Goal: Task Accomplishment & Management: Manage account settings

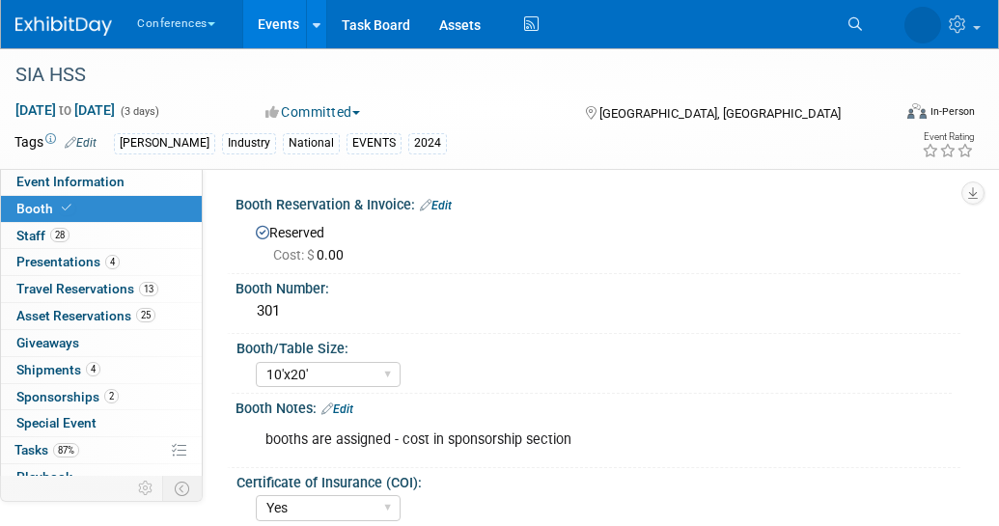
select select "10'x20'"
select select "Yes"
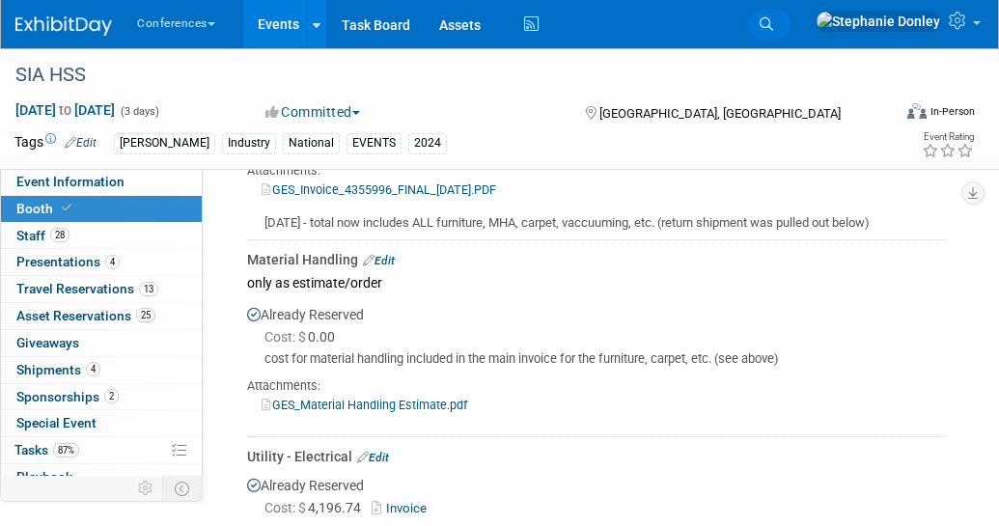
click at [773, 17] on icon at bounding box center [766, 24] width 14 height 14
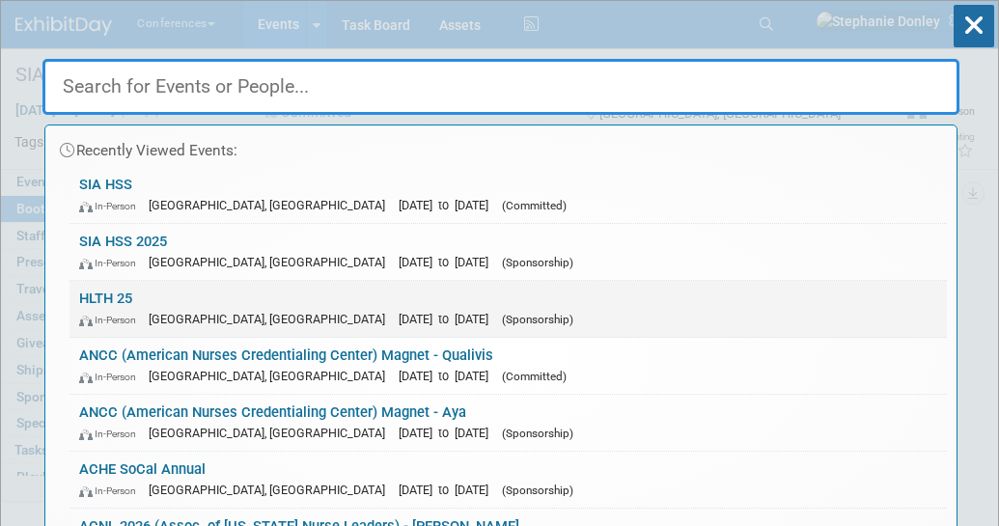
click at [145, 316] on span "In-Person" at bounding box center [112, 320] width 66 height 13
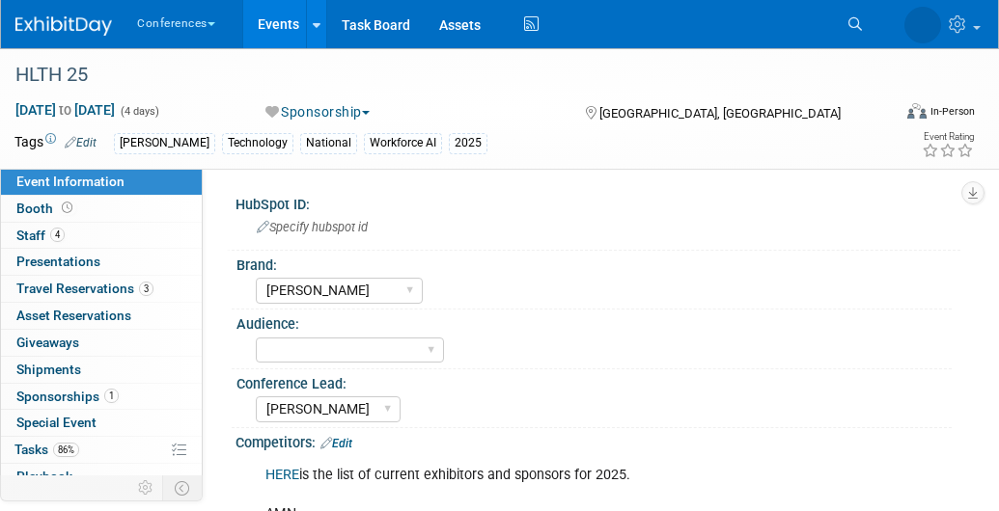
select select "[PERSON_NAME]"
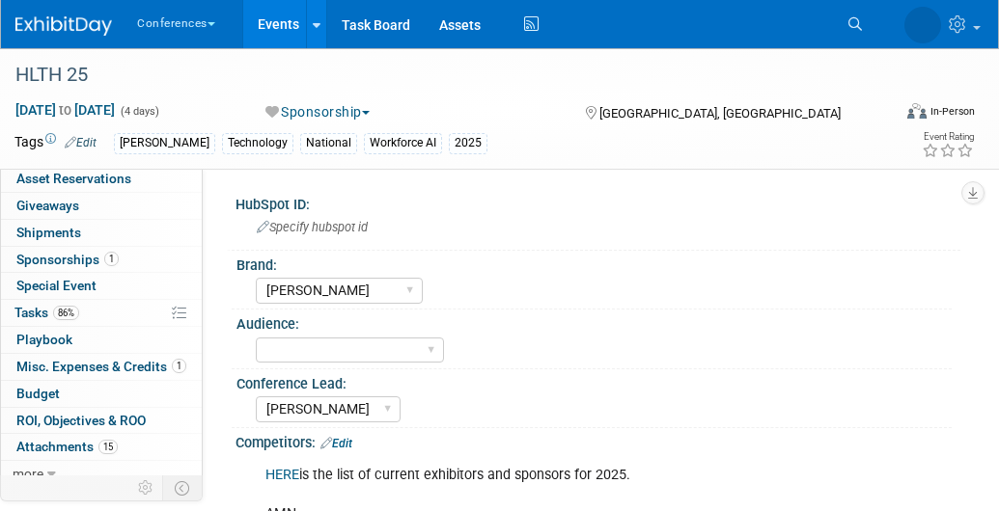
scroll to position [150, 0]
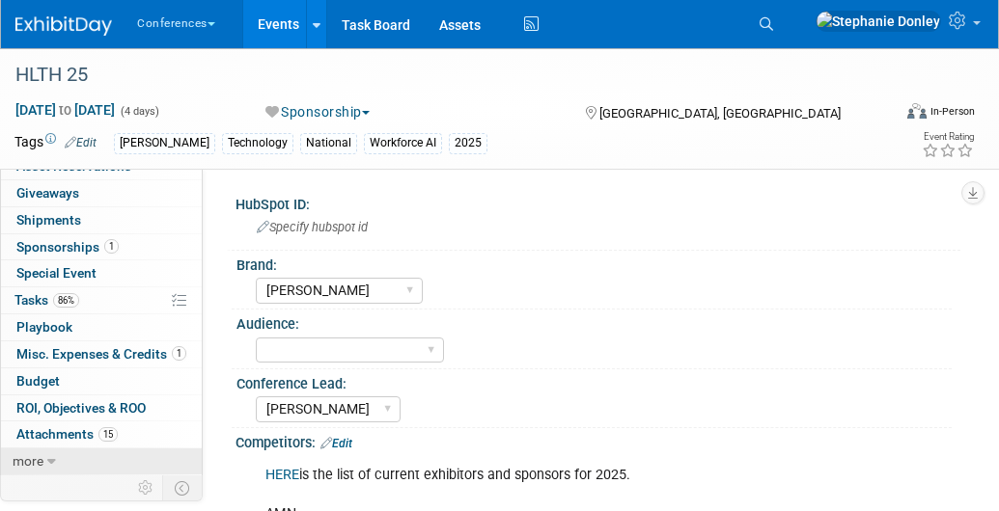
click at [38, 460] on span "more" at bounding box center [28, 461] width 31 height 15
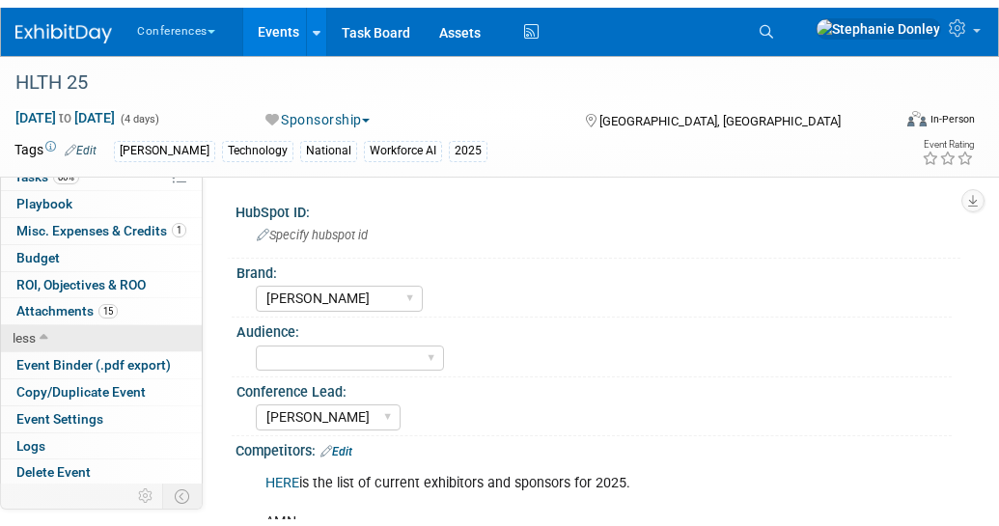
scroll to position [284, 0]
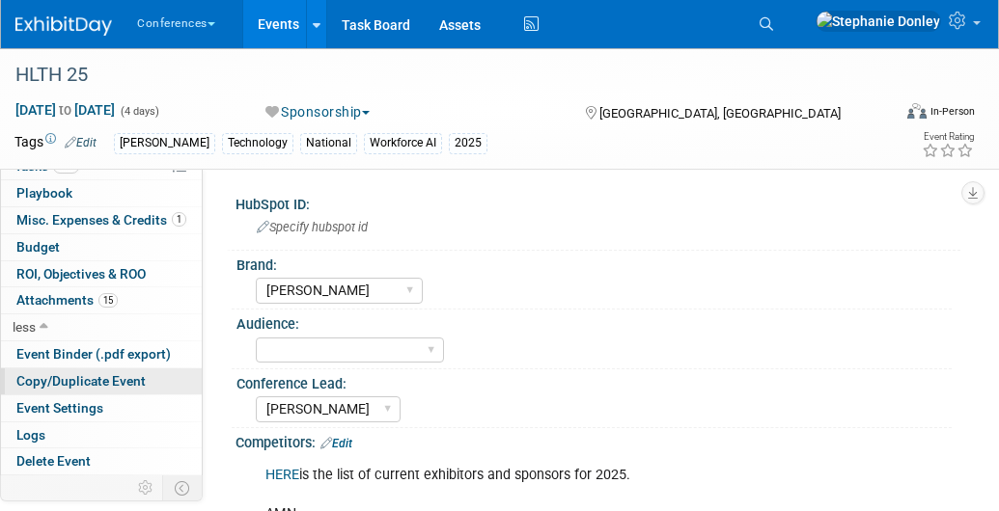
click at [63, 382] on span "Copy/Duplicate Event" at bounding box center [80, 380] width 129 height 15
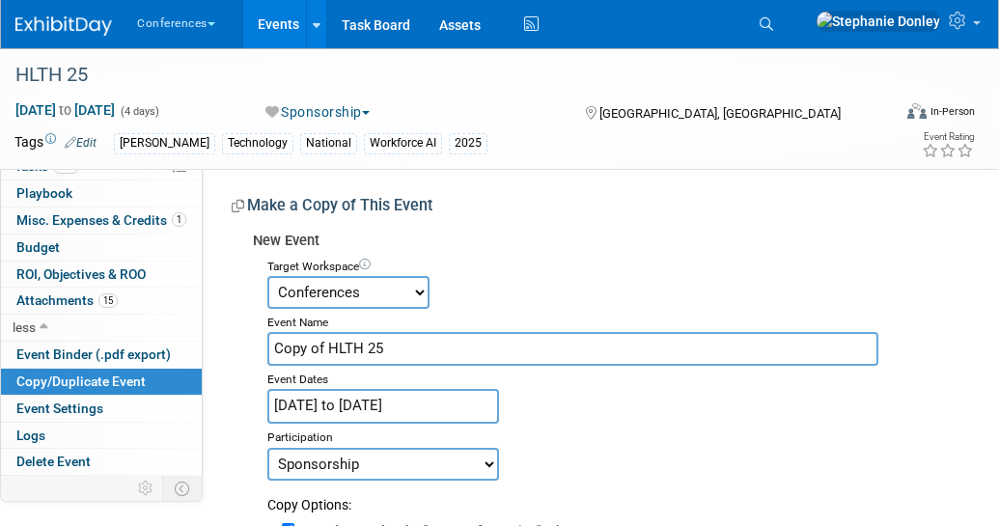
drag, startPoint x: 326, startPoint y: 349, endPoint x: 228, endPoint y: 365, distance: 99.6
click at [341, 346] on input "HLTH 25" at bounding box center [572, 349] width 611 height 34
type input "HLTH 2026"
click at [429, 410] on input "Oct 19, 2025 to Oct 22, 2025" at bounding box center [383, 406] width 232 height 34
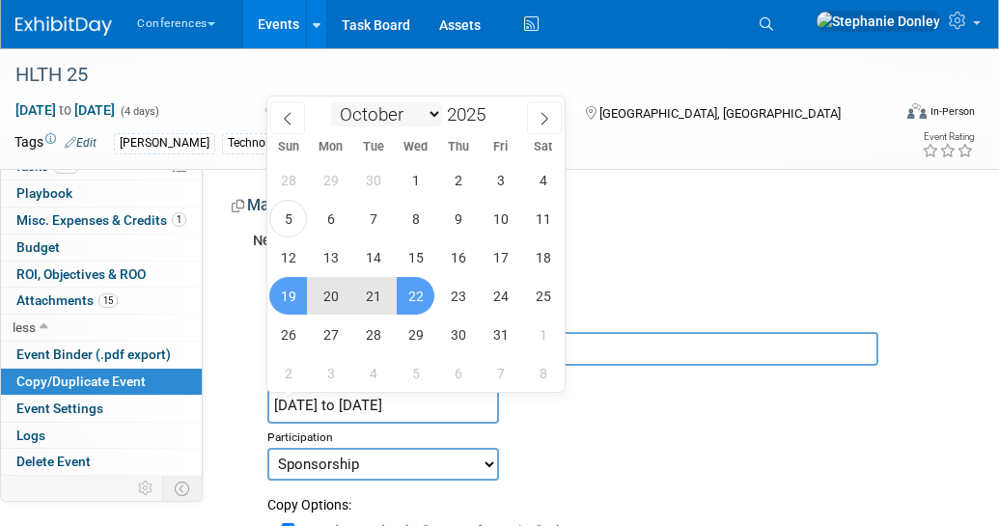
click at [427, 114] on select "January February March April May June July August September October November De…" at bounding box center [386, 114] width 111 height 24
select select "10"
click at [331, 102] on select "January February March April May June July August September October November De…" at bounding box center [386, 114] width 111 height 24
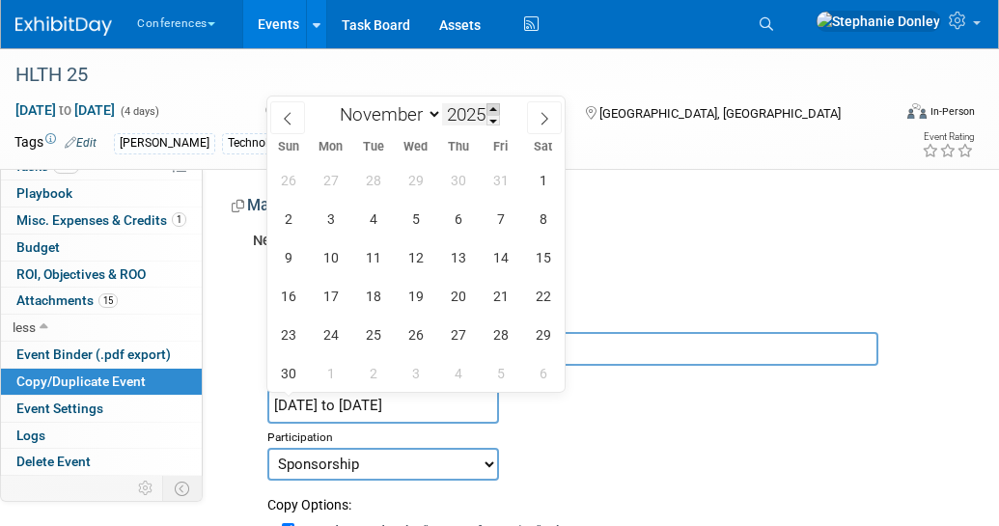
click at [494, 109] on span at bounding box center [493, 109] width 14 height 12
type input "2026"
click at [287, 262] on span "15" at bounding box center [288, 257] width 38 height 38
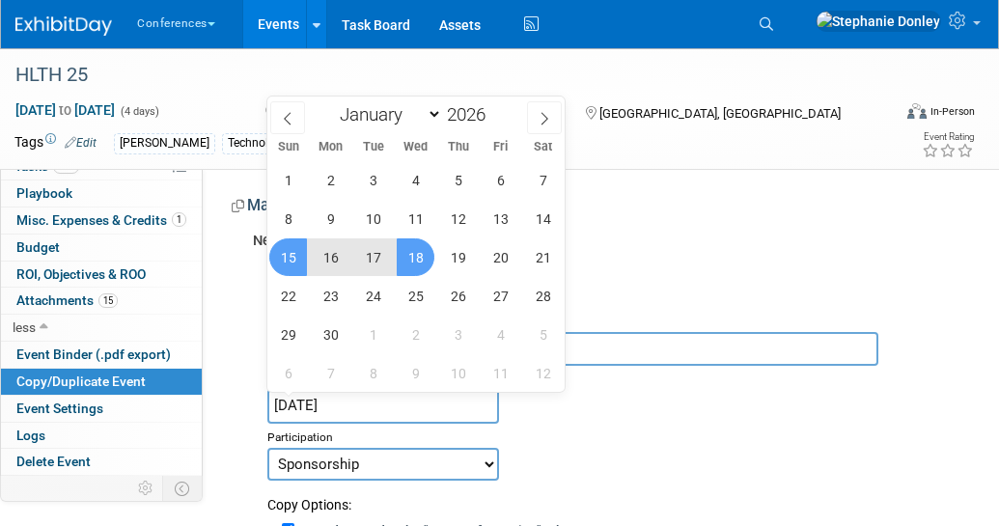
click at [427, 253] on span "18" at bounding box center [416, 257] width 38 height 38
type input "Nov 15, 2026 to Nov 18, 2026"
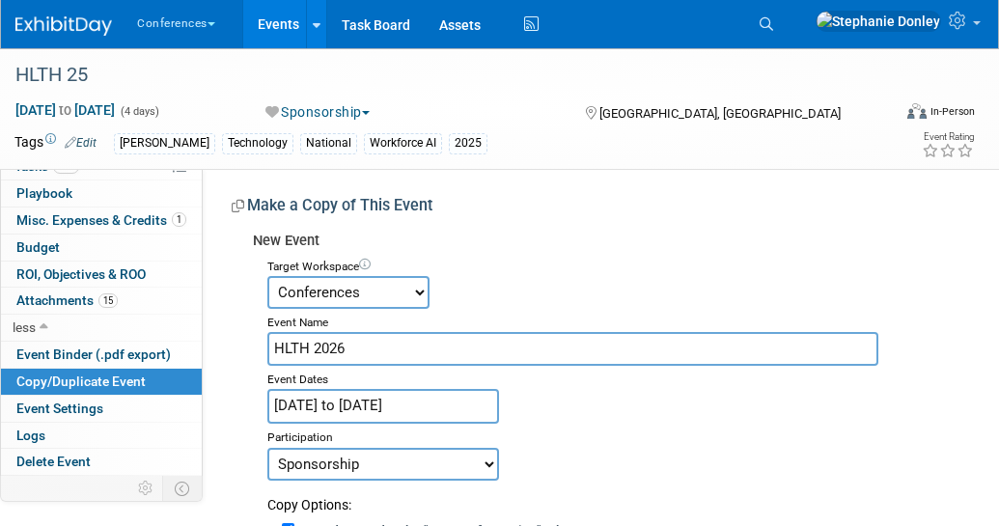
click at [483, 463] on select "Committed Considering Not Going Walking Sponsorship Canceled Waitlisted In Prog…" at bounding box center [383, 464] width 232 height 33
select select "2"
click at [267, 448] on select "Committed Considering Not Going Walking Sponsorship Canceled Waitlisted In Prog…" at bounding box center [383, 464] width 232 height 33
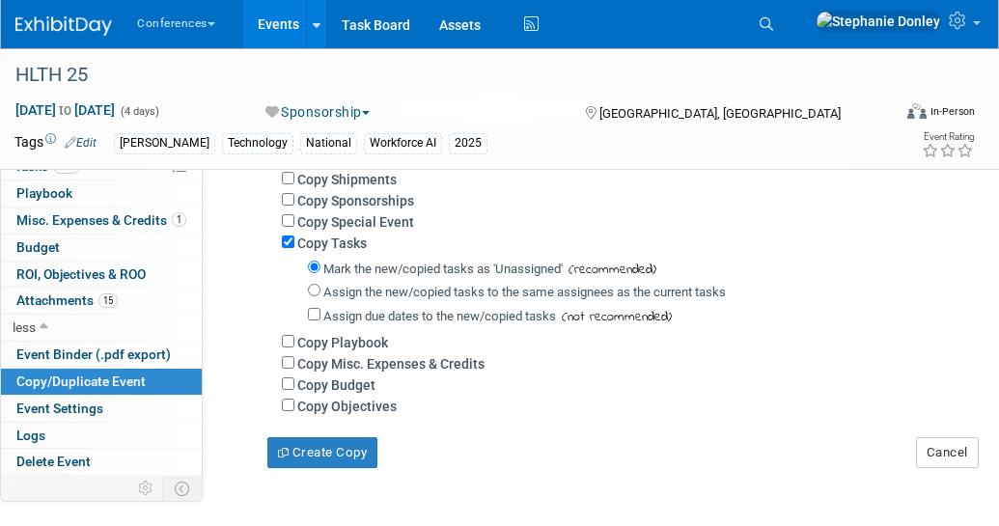
scroll to position [511, 0]
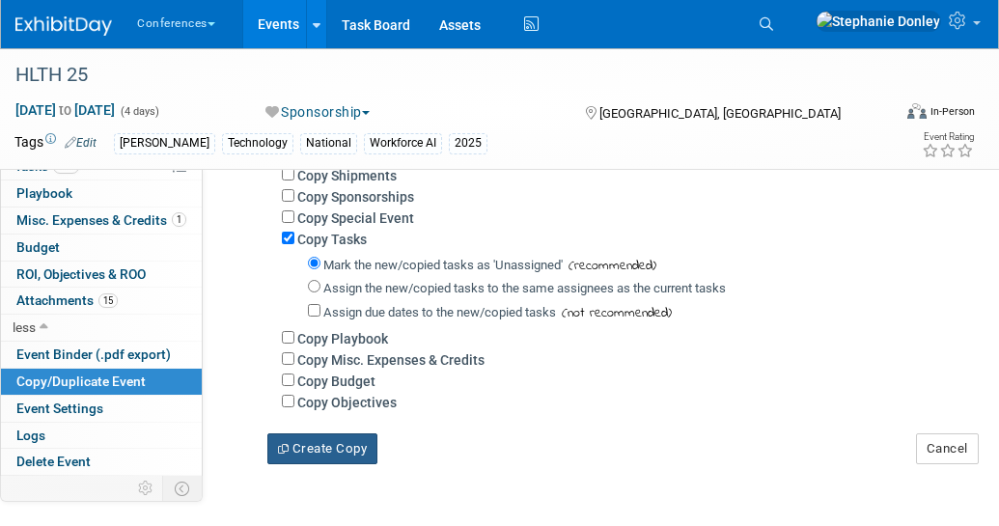
click at [321, 448] on button "Create Copy" at bounding box center [322, 448] width 110 height 31
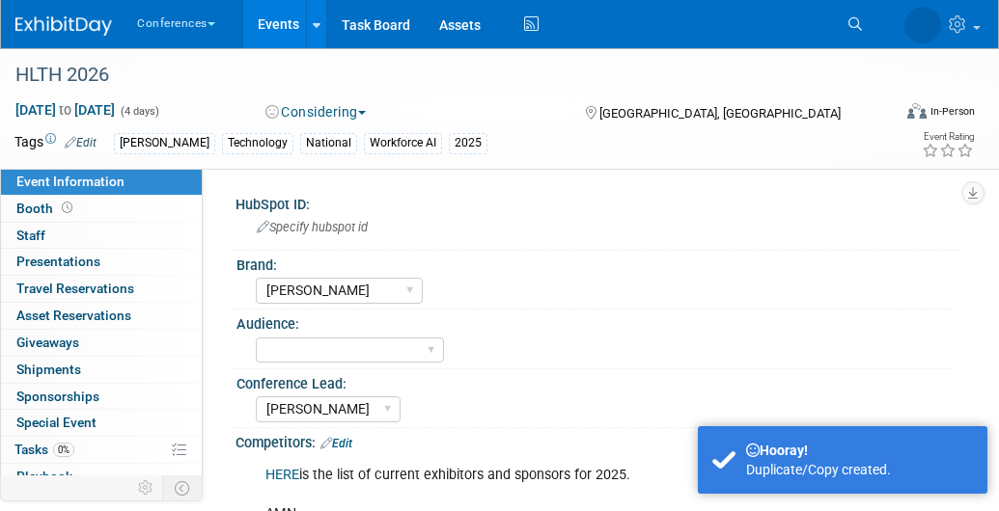
select select "[PERSON_NAME]"
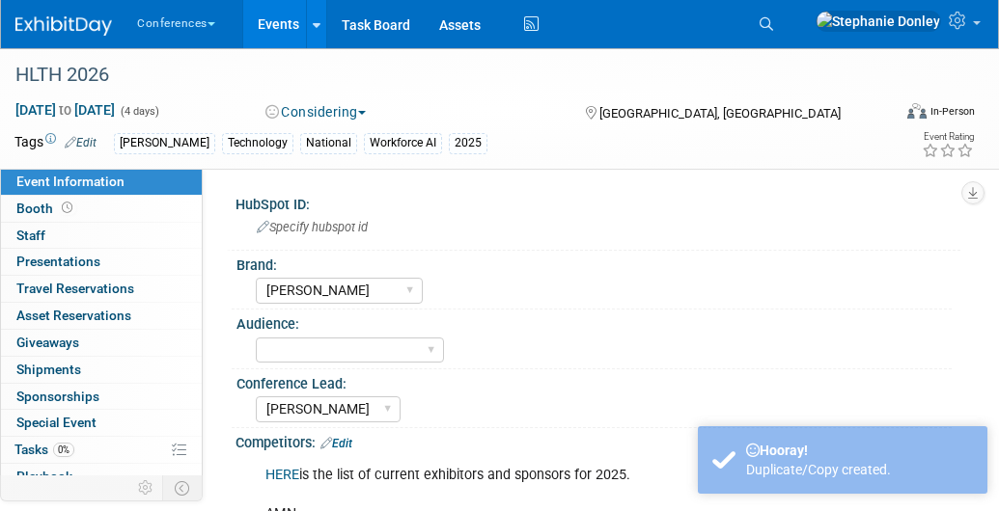
click at [90, 146] on link "Edit" at bounding box center [81, 143] width 32 height 14
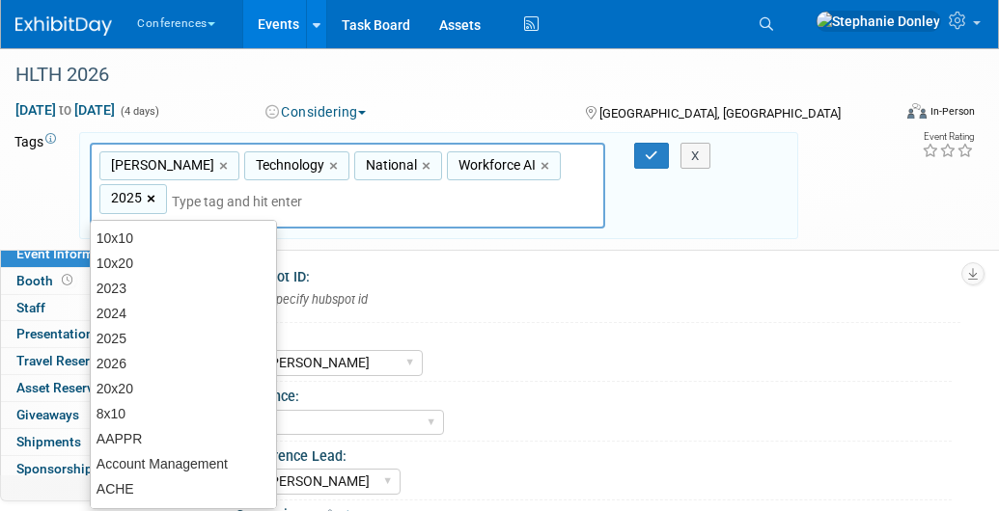
click at [159, 188] on link "×" at bounding box center [153, 199] width 13 height 22
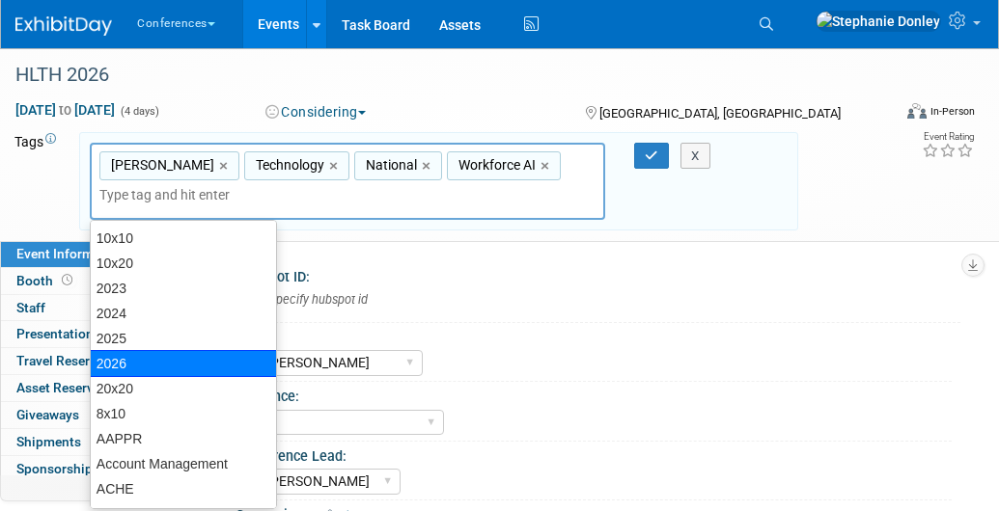
click at [126, 353] on div "2026" at bounding box center [183, 363] width 187 height 27
type input "Aya, Technology, National, Workforce AI, 2026"
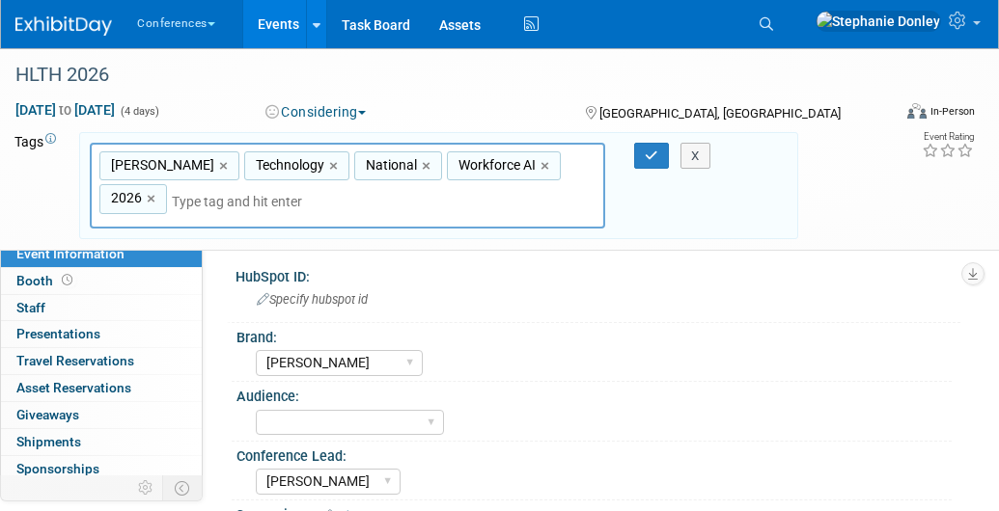
click at [660, 154] on div "X" at bounding box center [690, 156] width 61 height 27
click at [647, 152] on icon "button" at bounding box center [652, 156] width 14 height 13
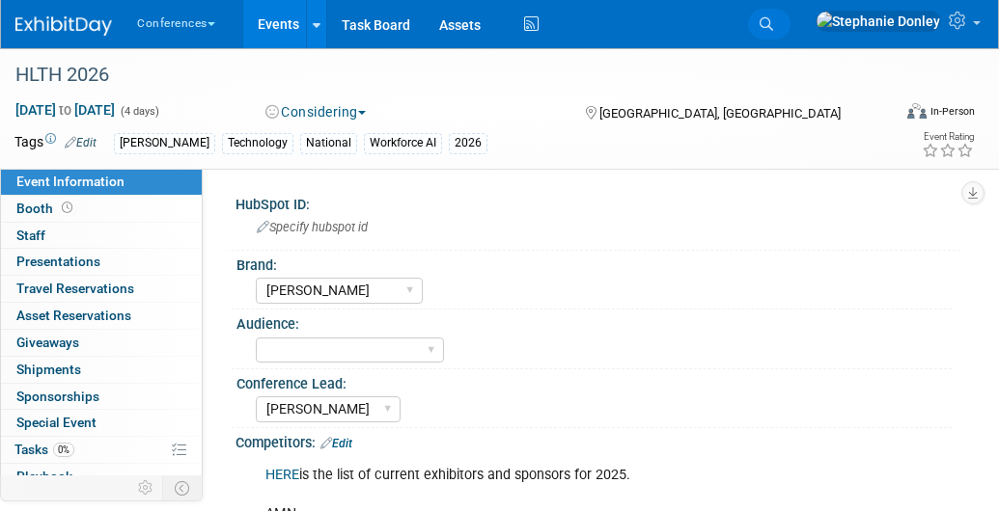
click at [773, 18] on icon at bounding box center [766, 24] width 14 height 14
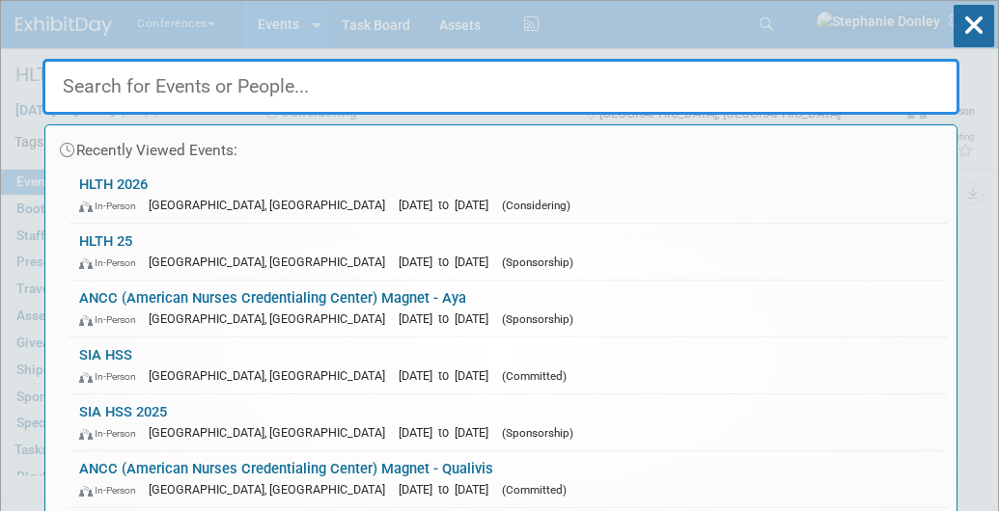
click at [608, 96] on input "text" at bounding box center [500, 87] width 917 height 56
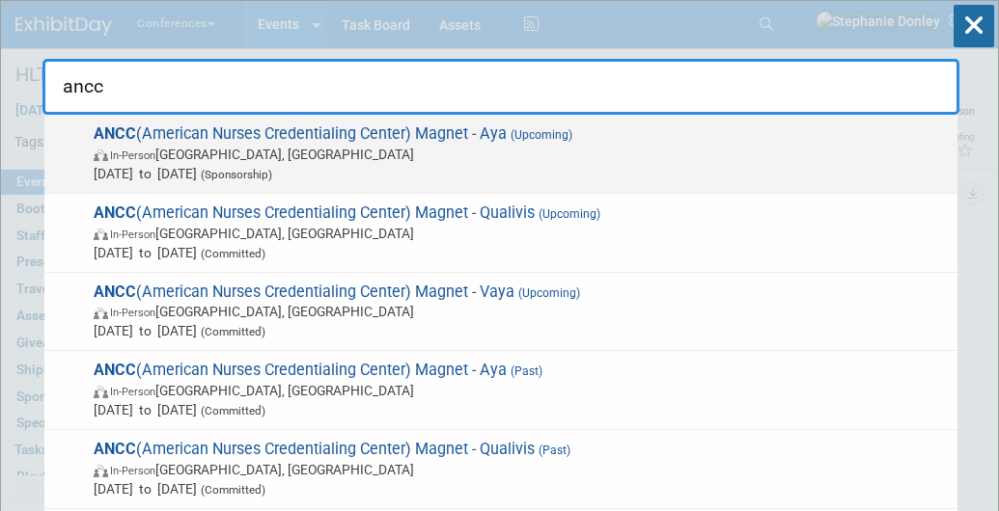
type input "ancc"
click at [368, 154] on span "In-Person Atlanta, GA" at bounding box center [521, 154] width 854 height 19
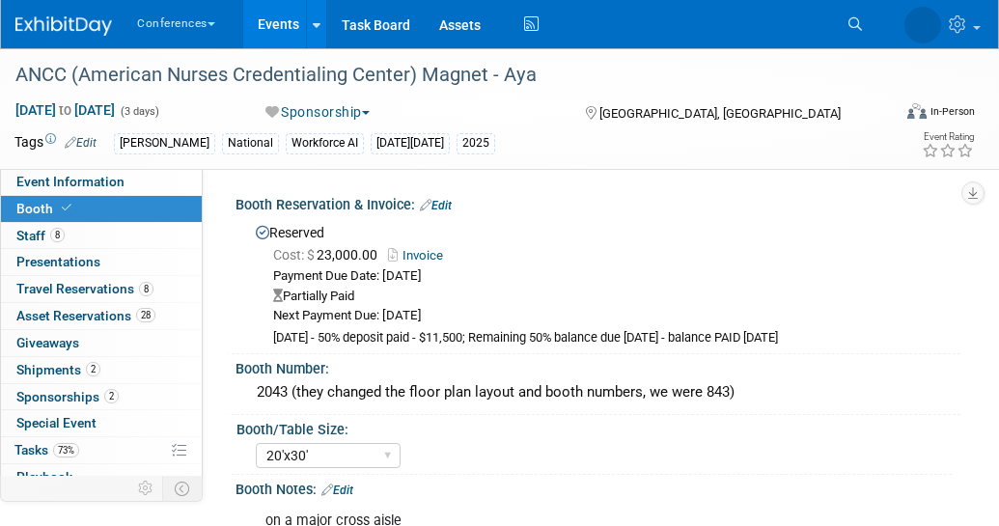
select select "20'x30'"
select select "Yes"
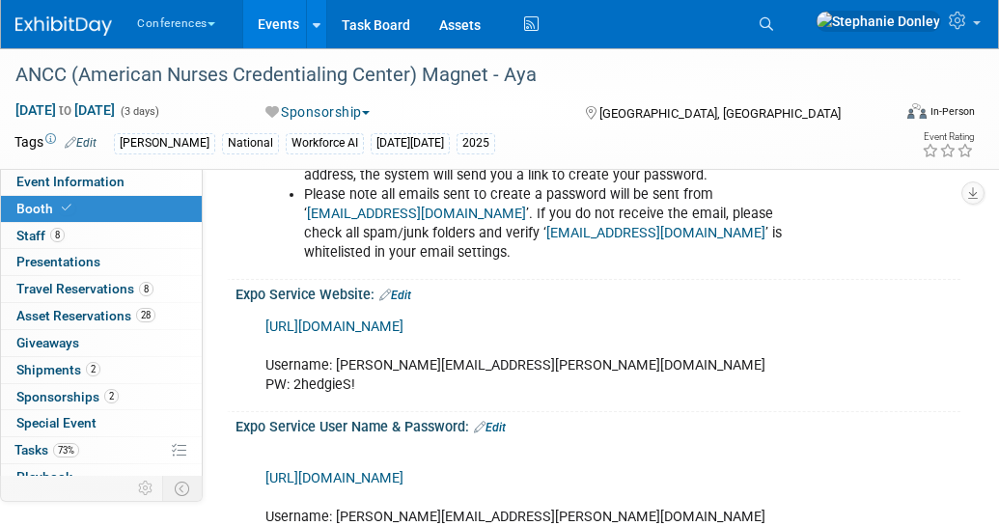
scroll to position [1332, 0]
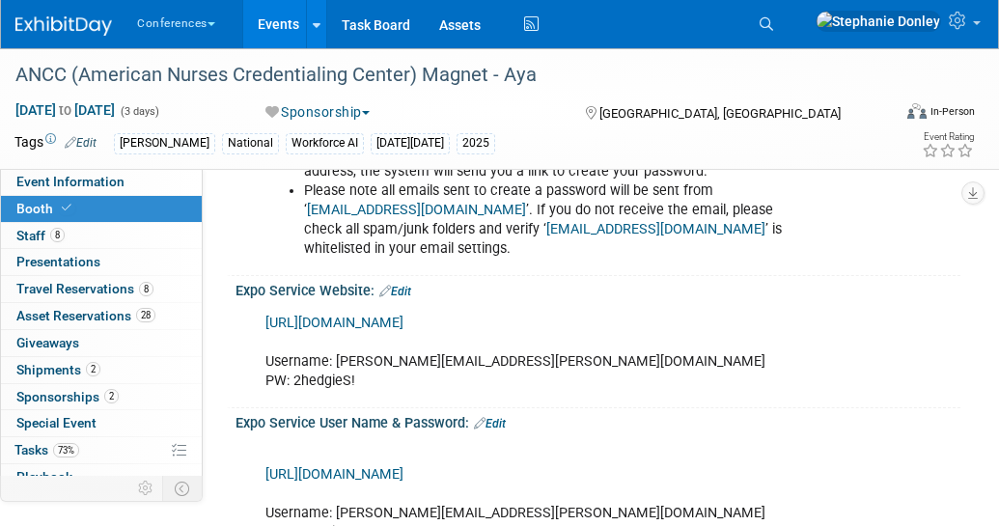
drag, startPoint x: 1008, startPoint y: 41, endPoint x: 1013, endPoint y: 218, distance: 177.6
